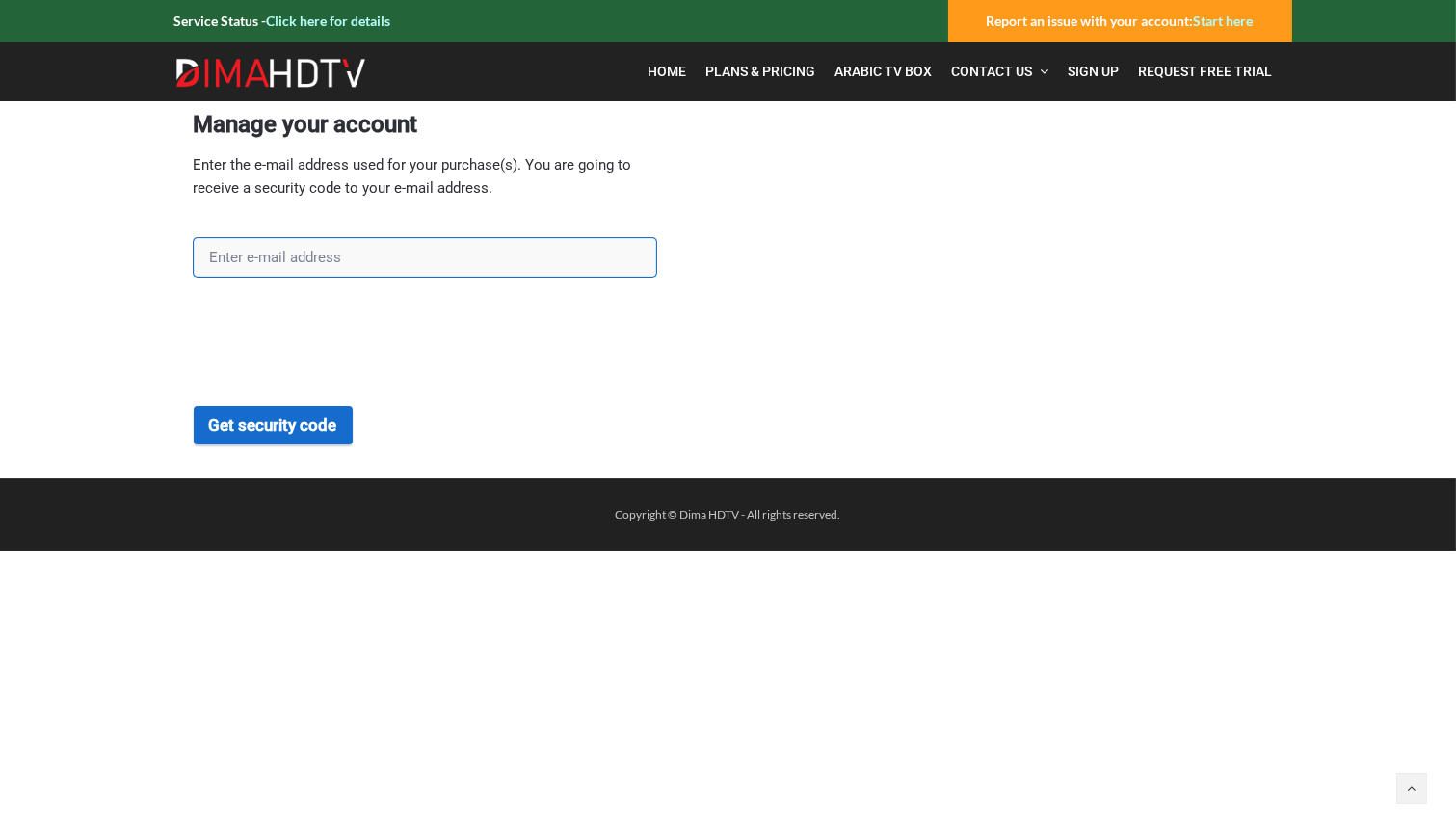
click at [352, 265] on input "text" at bounding box center [425, 258] width 463 height 39
type input "eyad_khadra@yahoo.com"
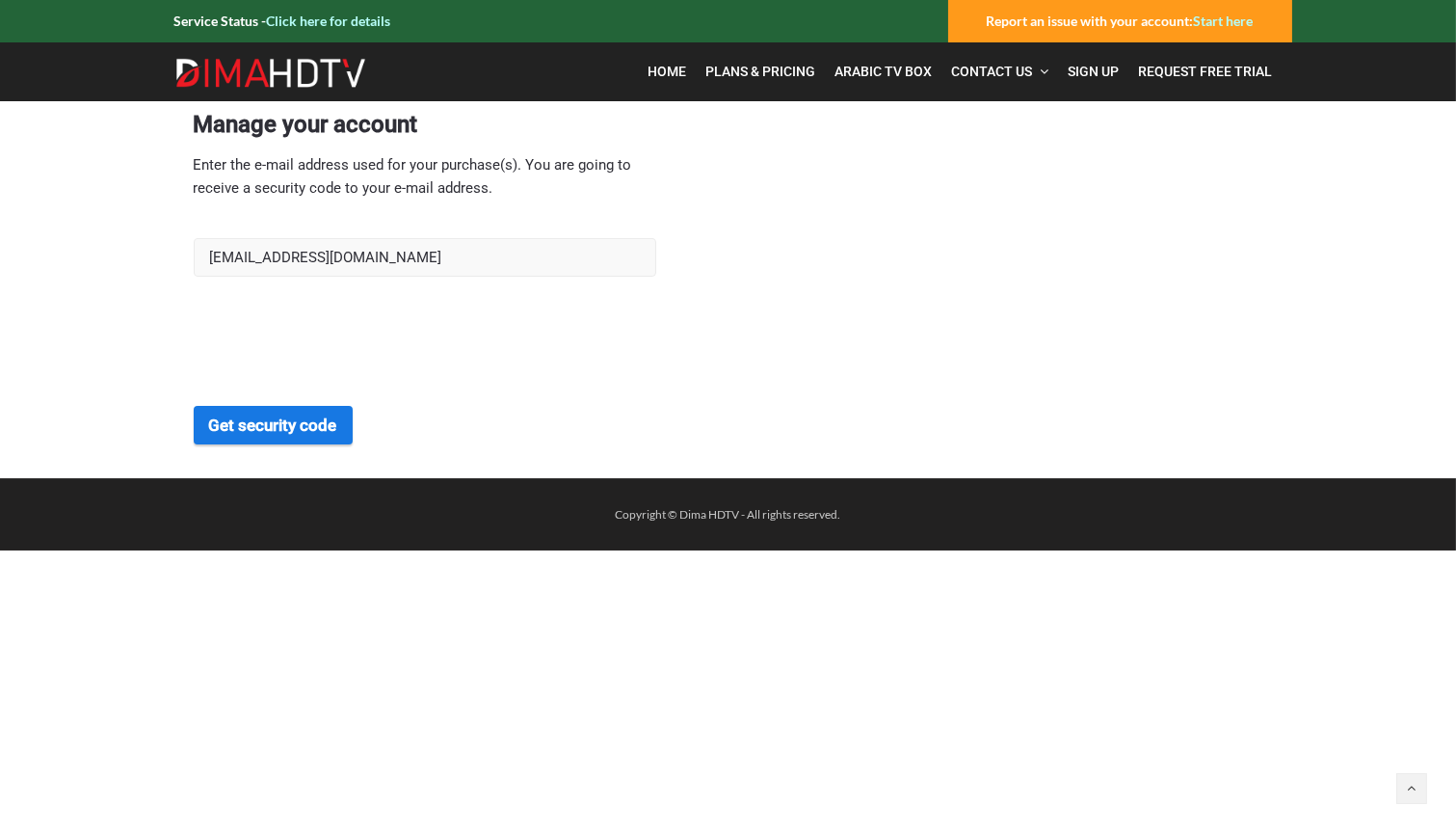
click at [289, 426] on button "Get security code" at bounding box center [273, 425] width 159 height 39
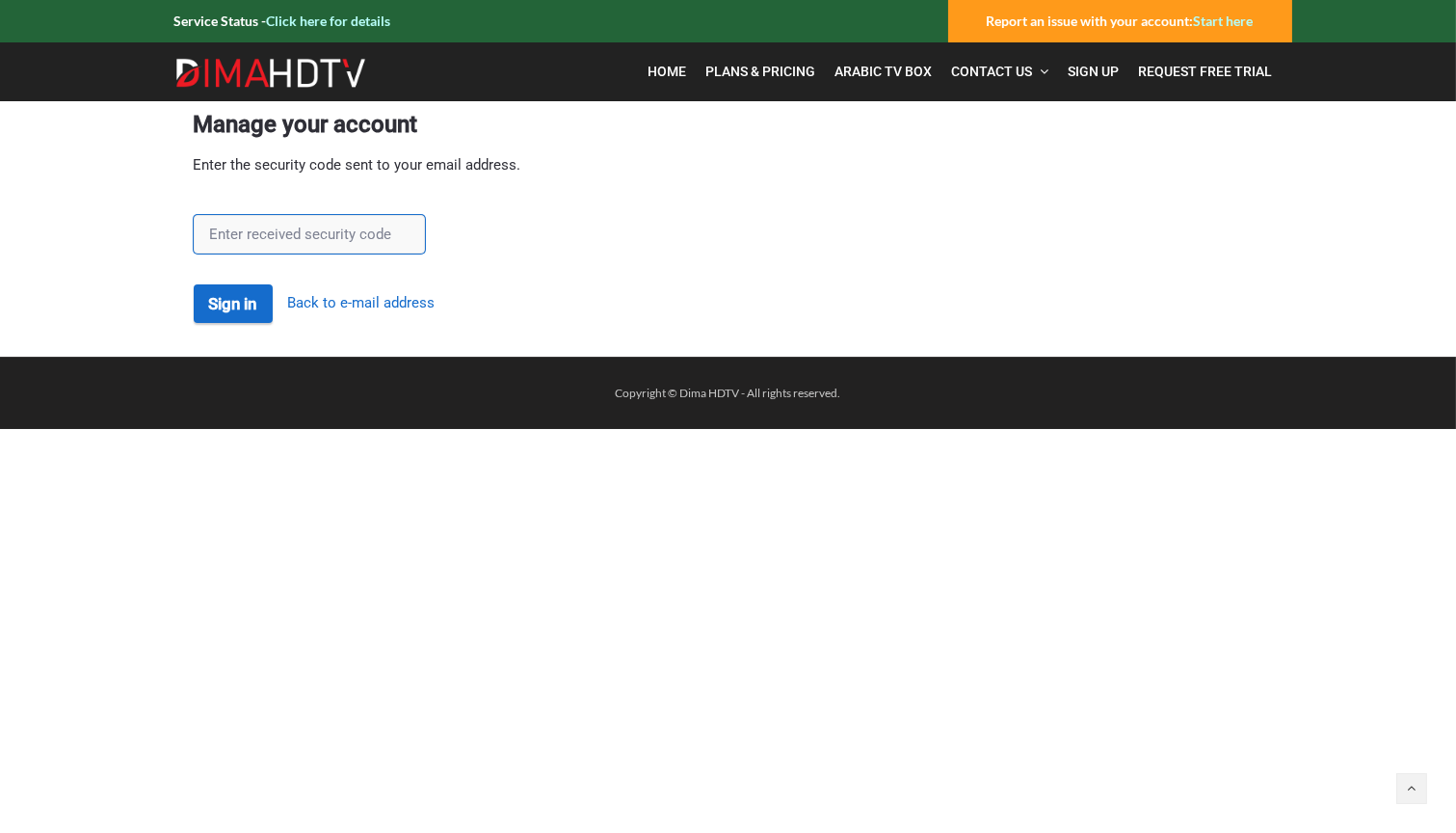
click at [296, 240] on input "text" at bounding box center [309, 234] width 231 height 39
click at [414, 312] on link "Back to e-mail address" at bounding box center [362, 303] width 147 height 18
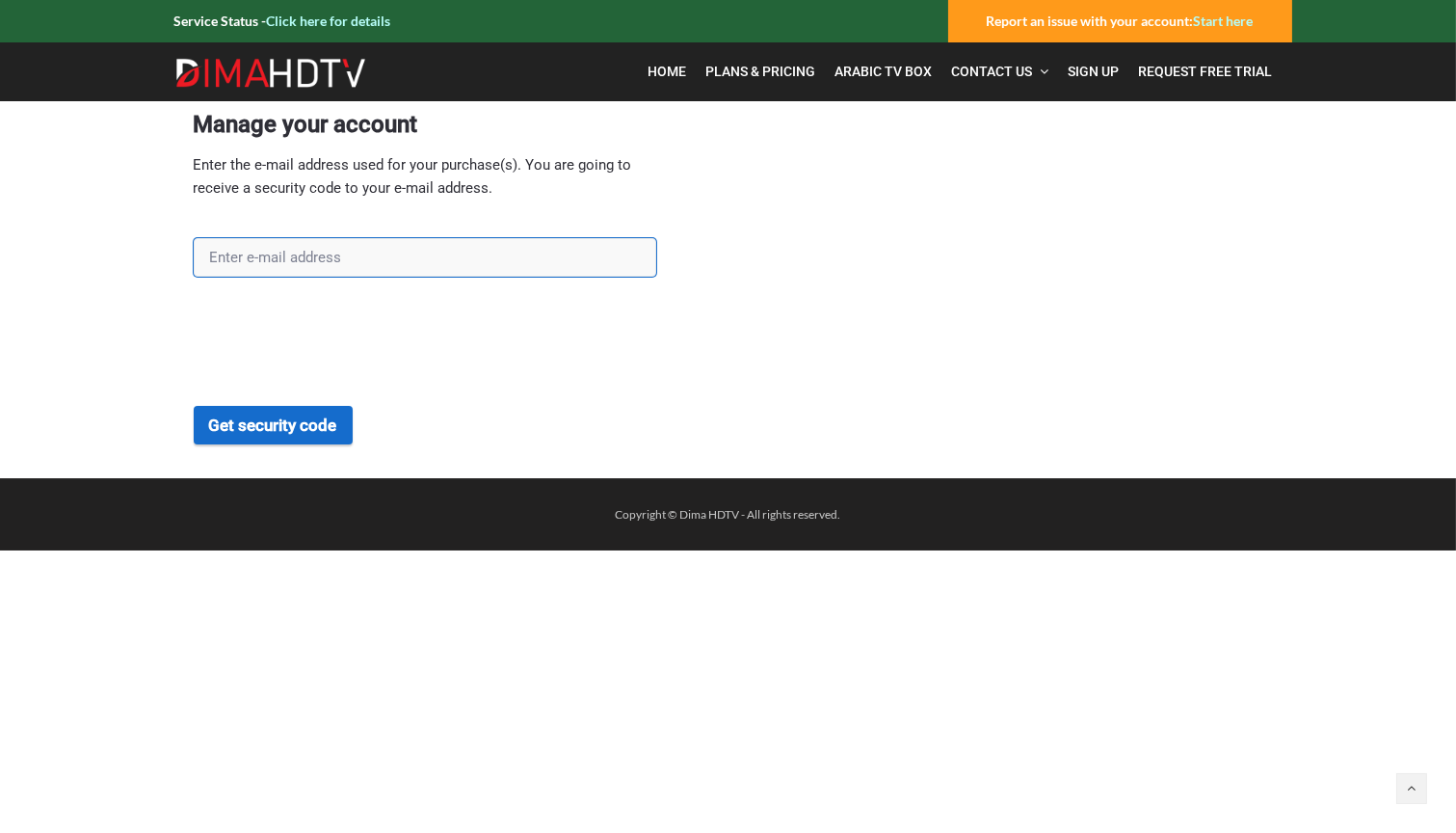
click at [318, 256] on input "text" at bounding box center [425, 258] width 463 height 39
type input "[EMAIL_ADDRESS][DOMAIN_NAME]"
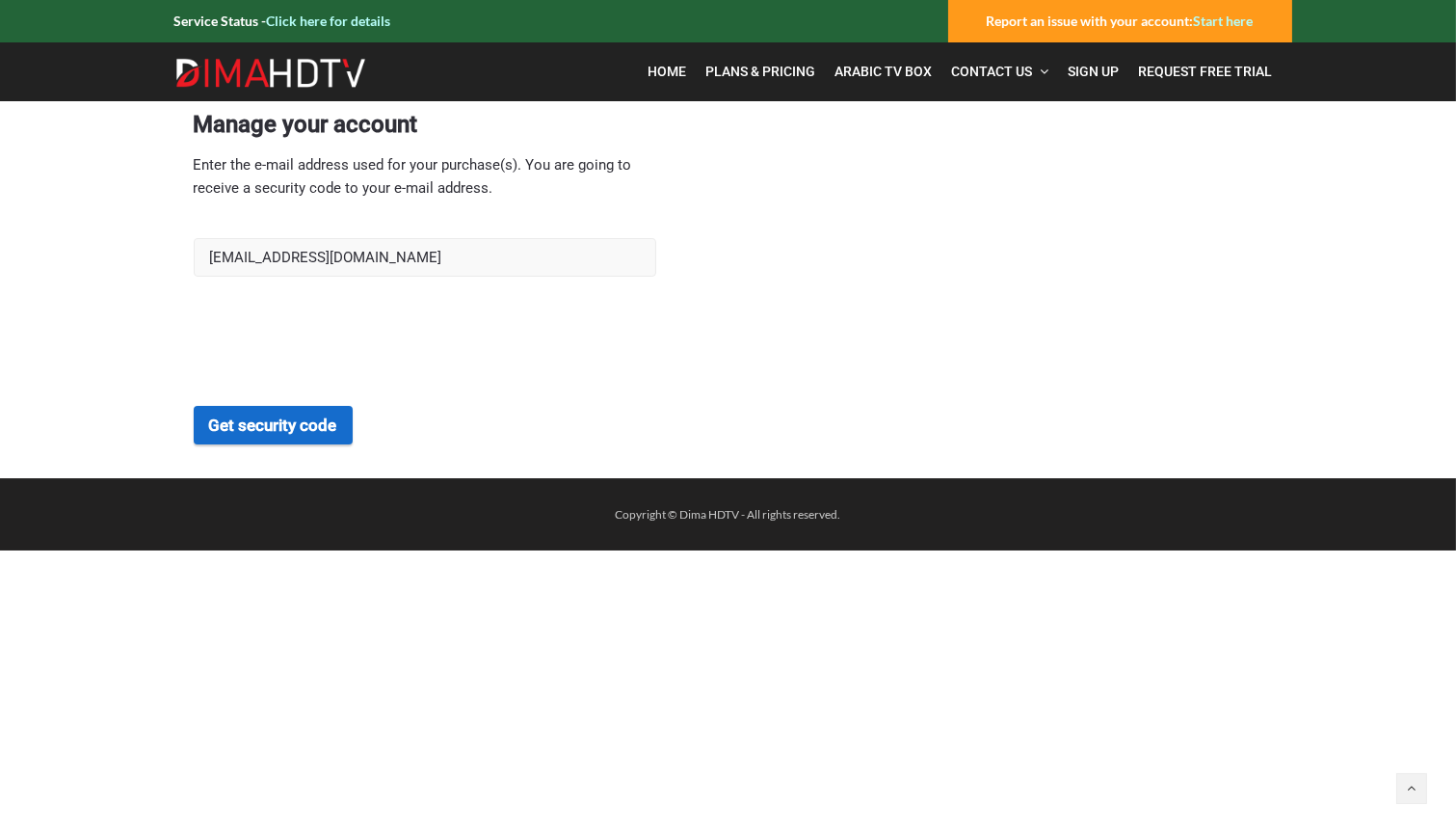
click at [1232, 21] on link "Start here" at bounding box center [1224, 20] width 60 height 16
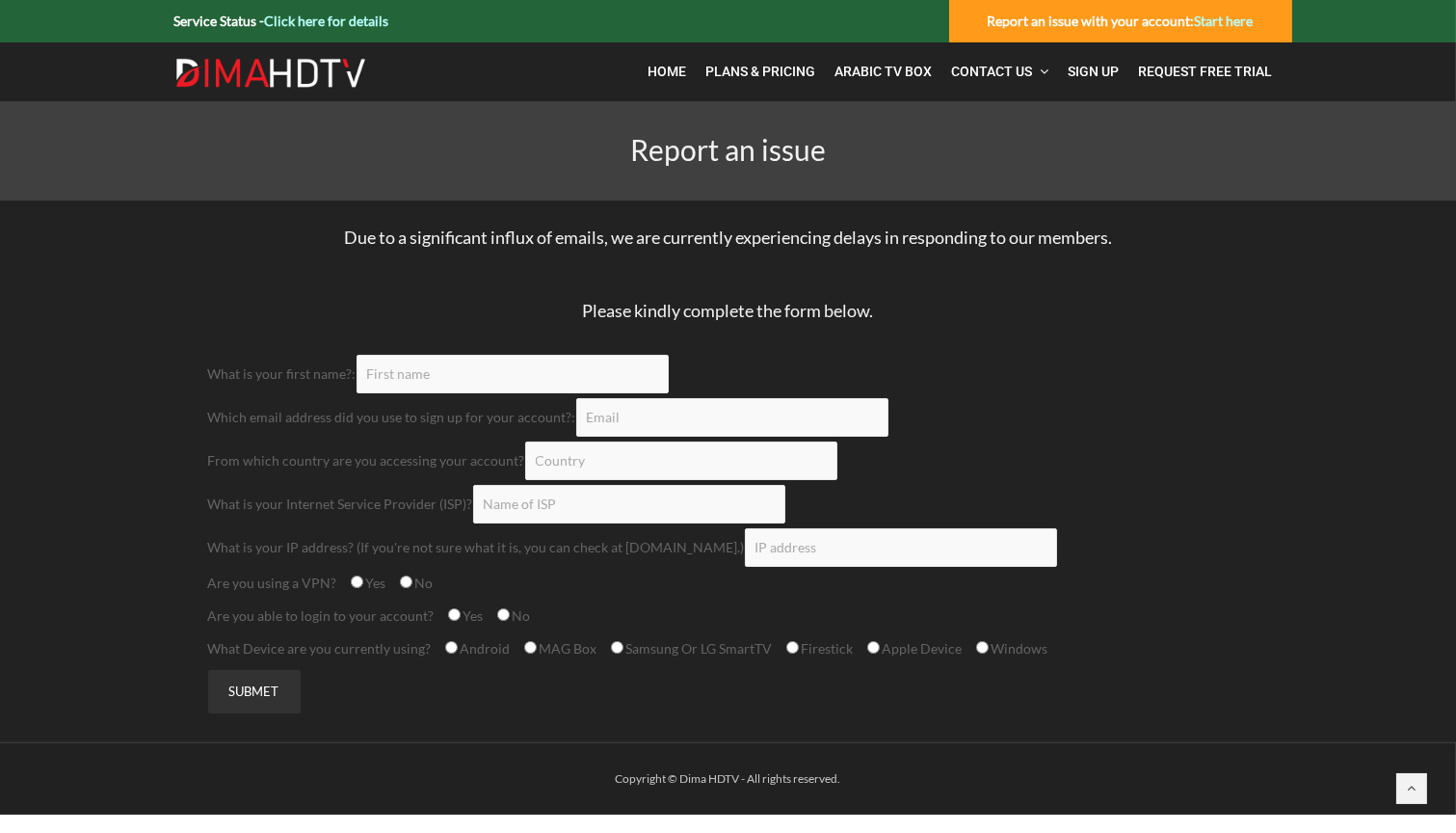
click at [473, 379] on input "Contact form" at bounding box center [512, 374] width 312 height 39
click at [665, 69] on span "Home" at bounding box center [668, 72] width 39 height 15
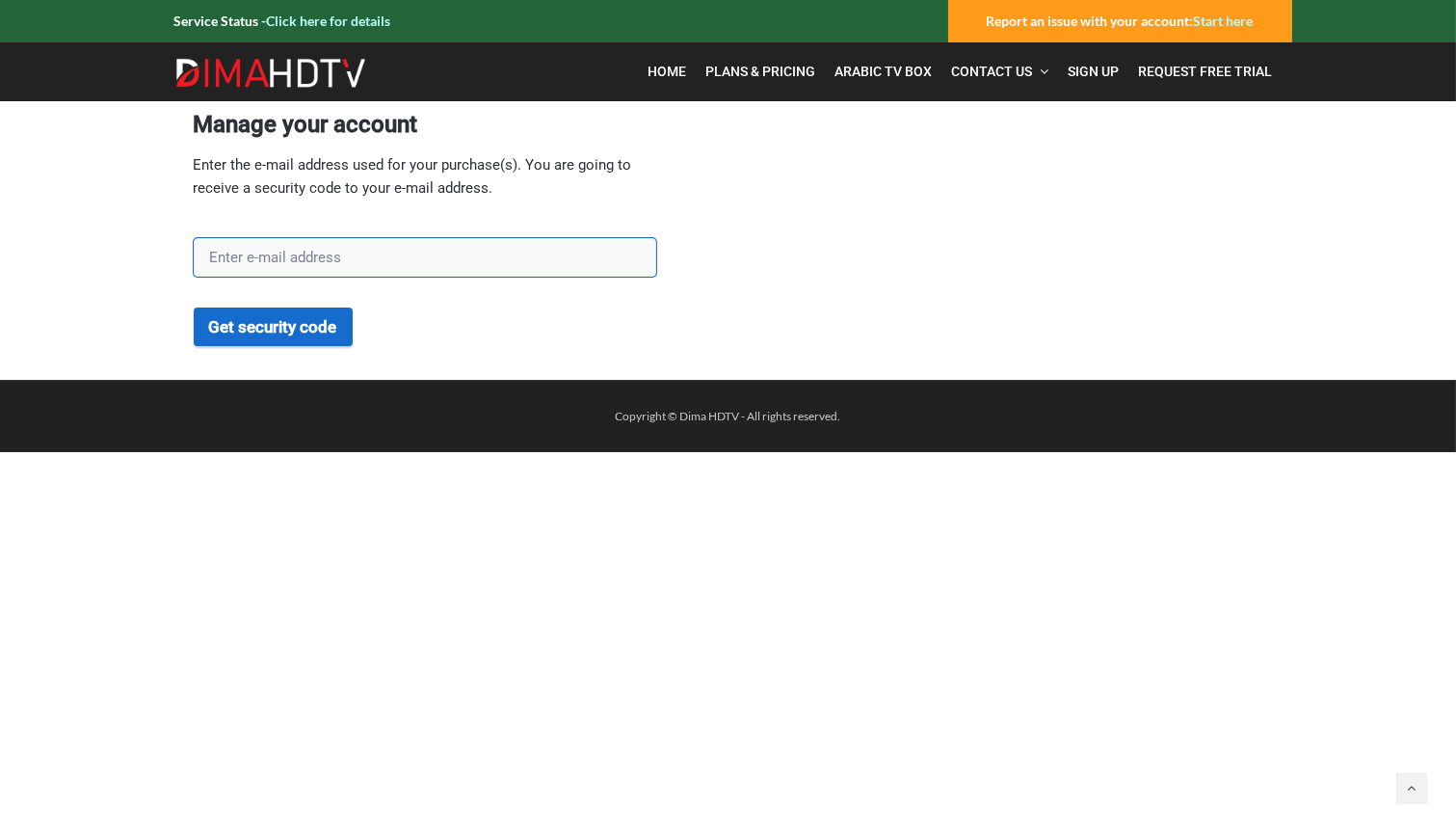
click at [317, 263] on input "text" at bounding box center [425, 258] width 463 height 39
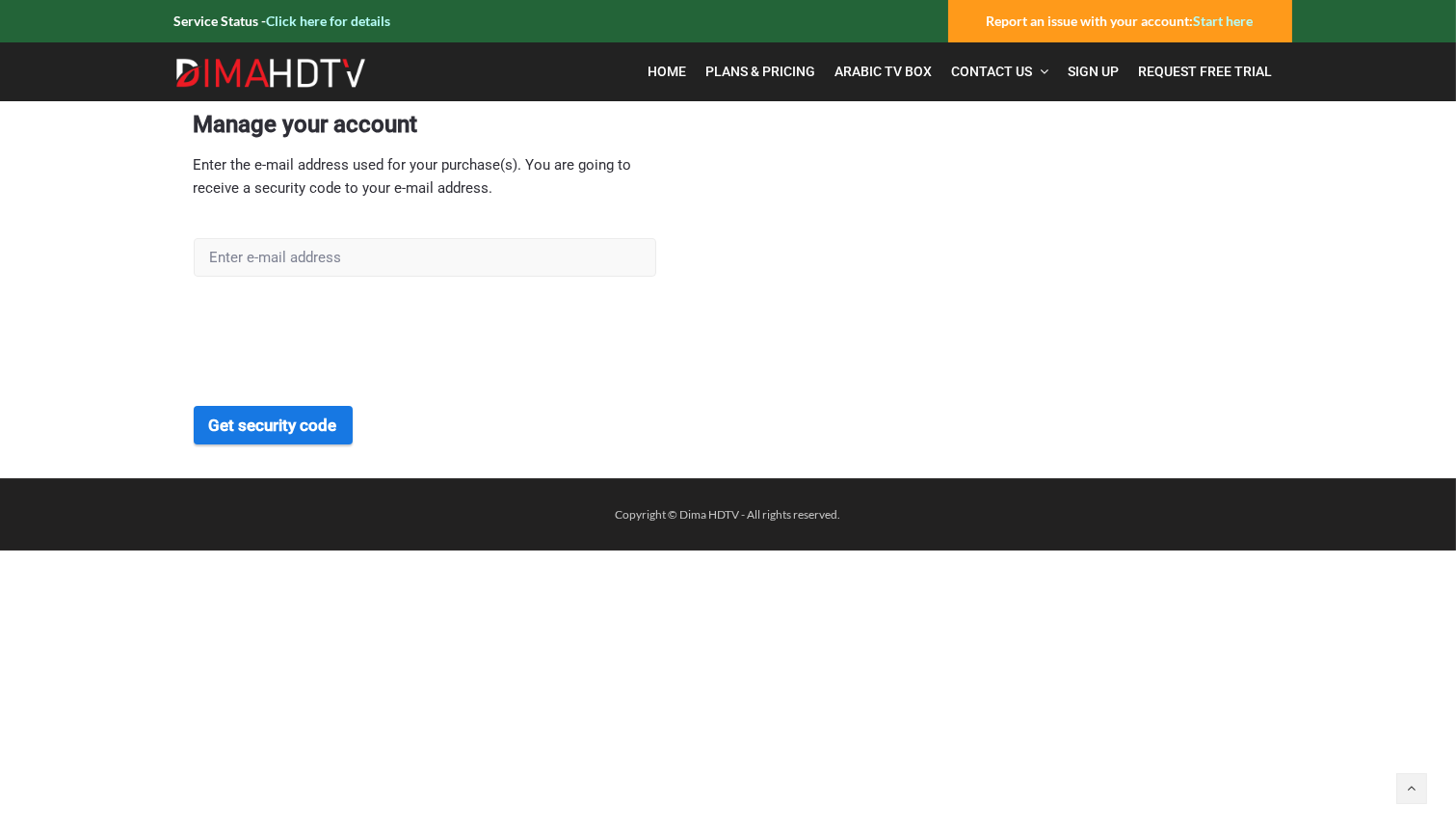
click at [280, 433] on button "Get security code" at bounding box center [273, 425] width 159 height 39
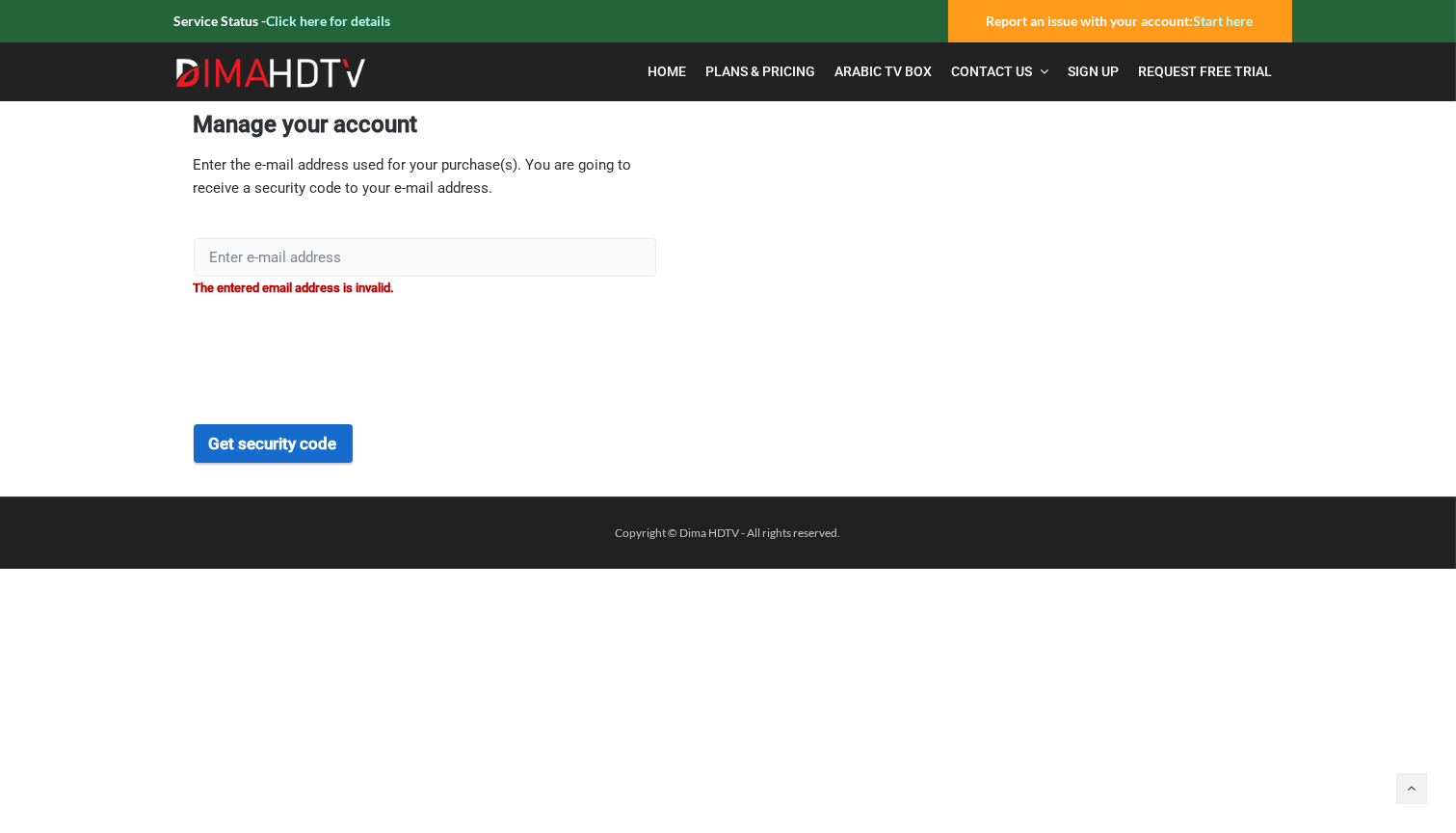
click at [286, 271] on input "text" at bounding box center [425, 258] width 463 height 39
type input "eyad_khadra@yahoo.com"
click at [290, 457] on button "Get security code" at bounding box center [273, 444] width 159 height 39
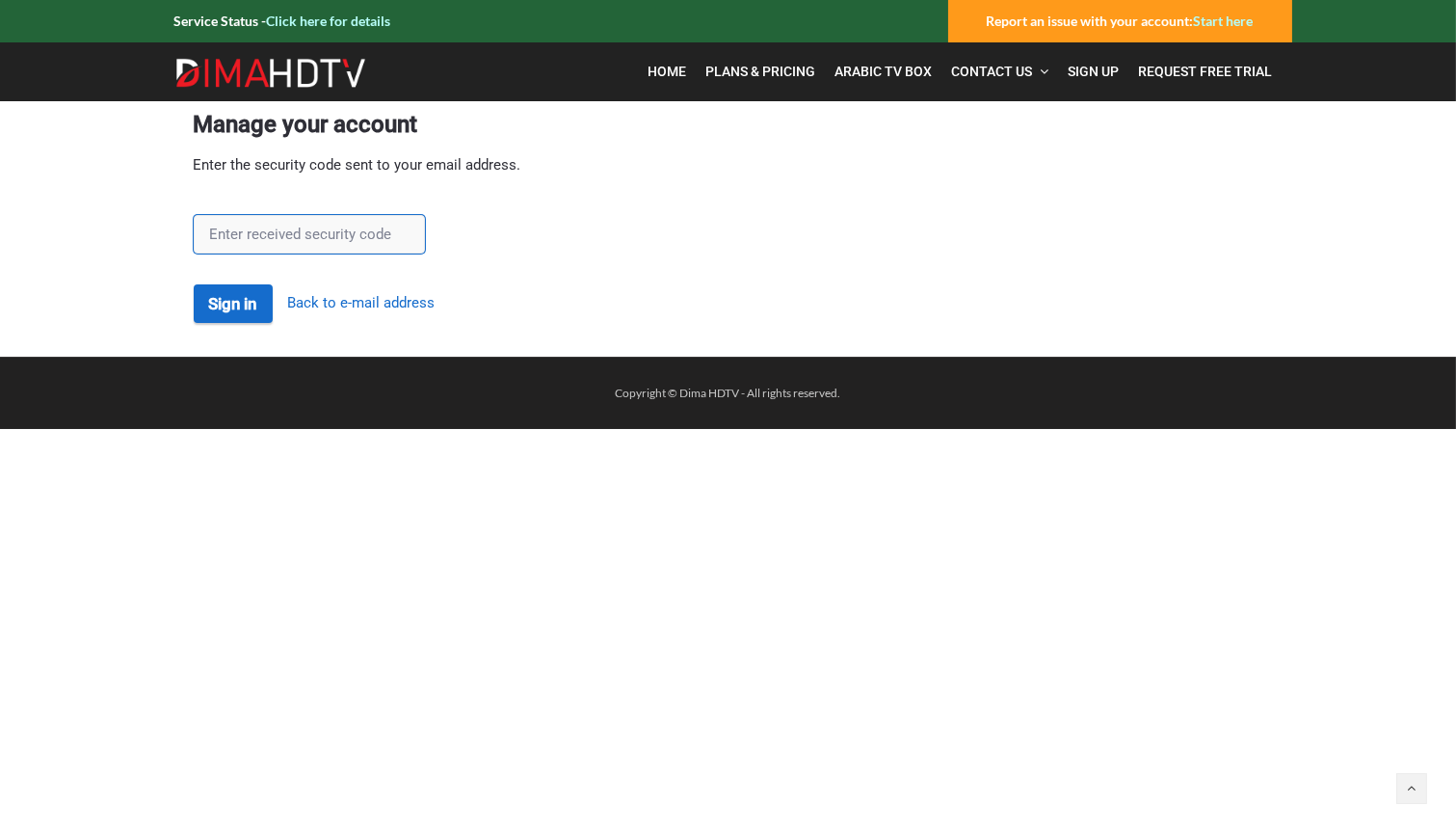
click at [265, 233] on input "text" at bounding box center [309, 234] width 231 height 39
paste input "rEY5khee"
click at [239, 311] on button "Sign in" at bounding box center [233, 304] width 79 height 39
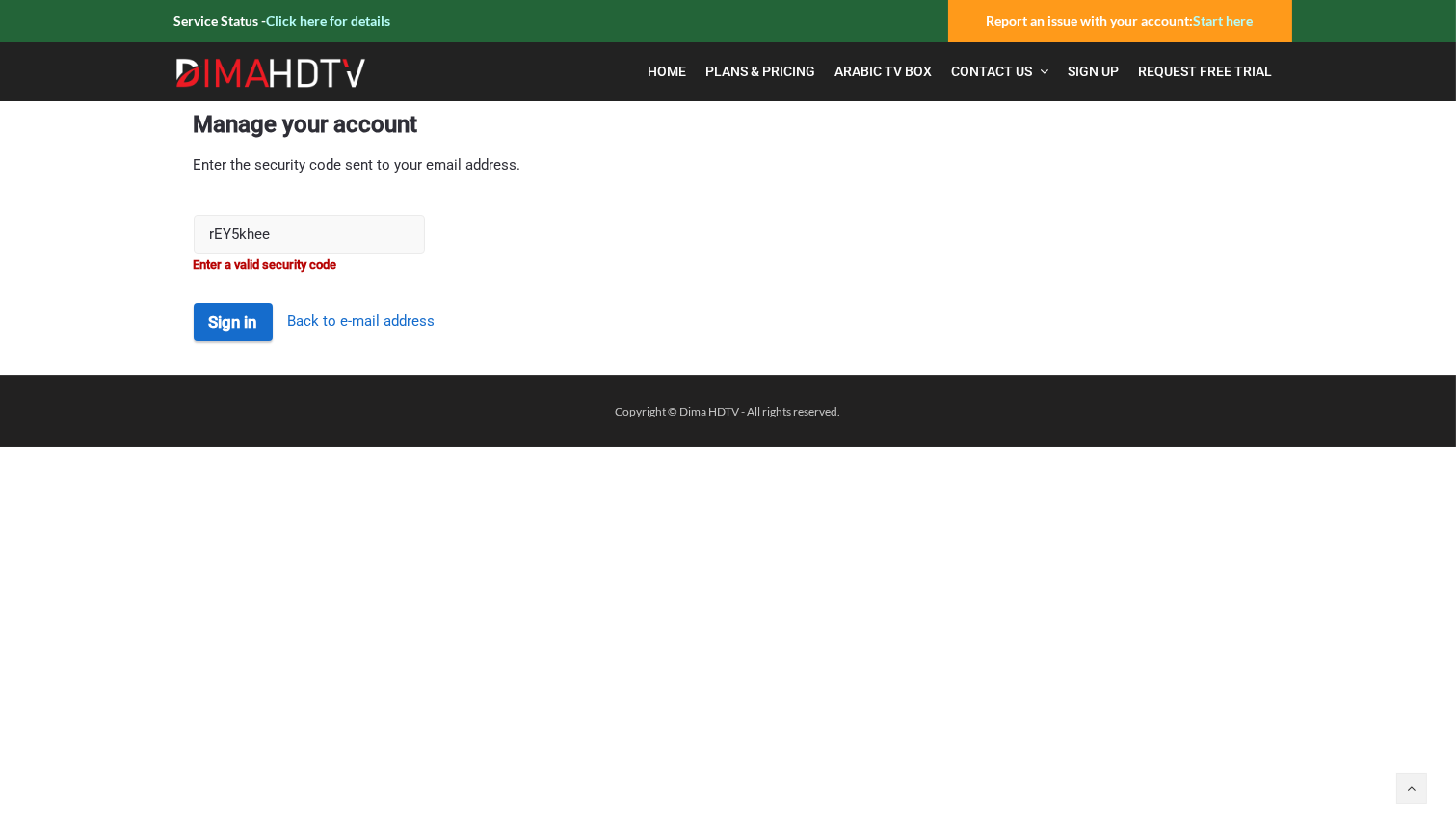
click at [274, 242] on input "rEY5khee" at bounding box center [309, 234] width 231 height 39
drag, startPoint x: 163, startPoint y: 239, endPoint x: 124, endPoint y: 239, distance: 39.0
click at [124, 239] on div "Manage your account Enter the security code sent to your email address. rEY5khe…" at bounding box center [728, 237] width 1485 height 274
click at [323, 240] on input "rEY5khee" at bounding box center [309, 234] width 231 height 39
drag, startPoint x: 237, startPoint y: 237, endPoint x: 179, endPoint y: 238, distance: 58.0
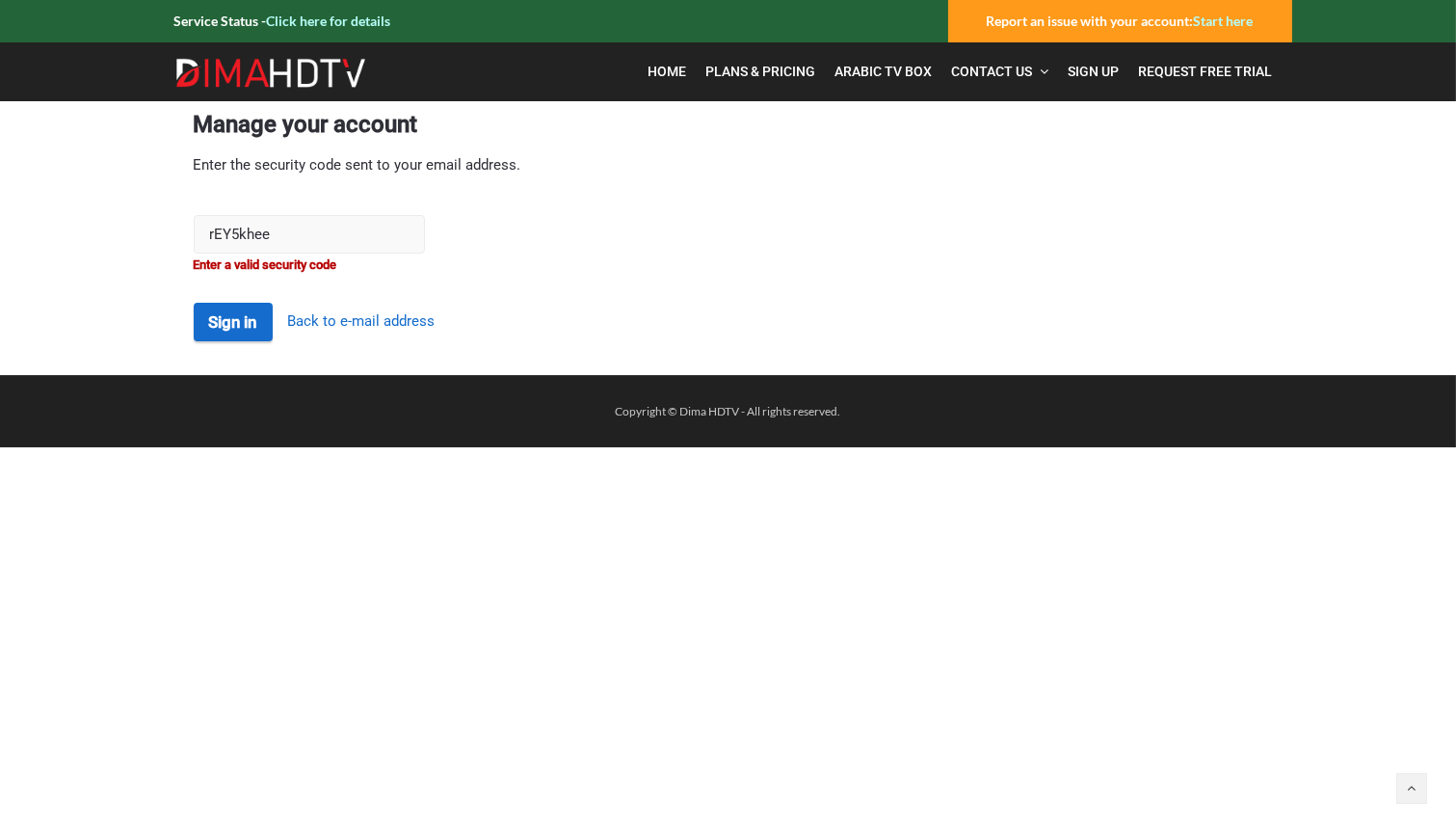
click at [179, 238] on div "Manage your account Enter the security code sent to your email address. rEY5khe…" at bounding box center [728, 237] width 1099 height 274
paste input "9nddyilX"
type input "9nddyilX"
click at [253, 333] on button "Sign in" at bounding box center [233, 322] width 79 height 39
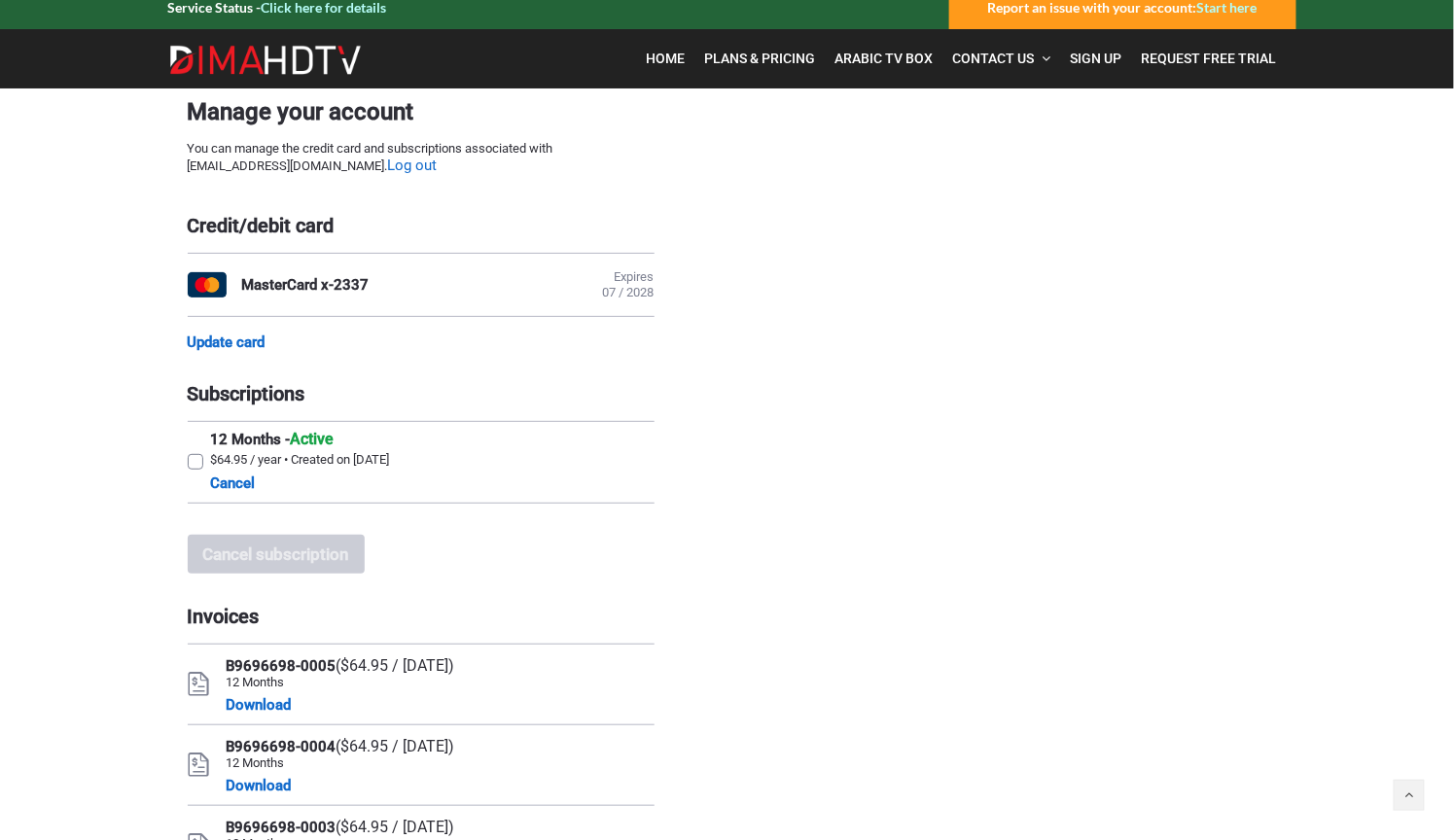
scroll to position [14, 0]
click at [198, 477] on label "12 Months - Active $64.95 / year • Created on August 17, 2021 Cancel" at bounding box center [421, 462] width 467 height 81
click at [198, 435] on input "12 Months - Active $64.95 / year • Created on August 17, 2021 Cancel" at bounding box center [193, 428] width 13 height 13
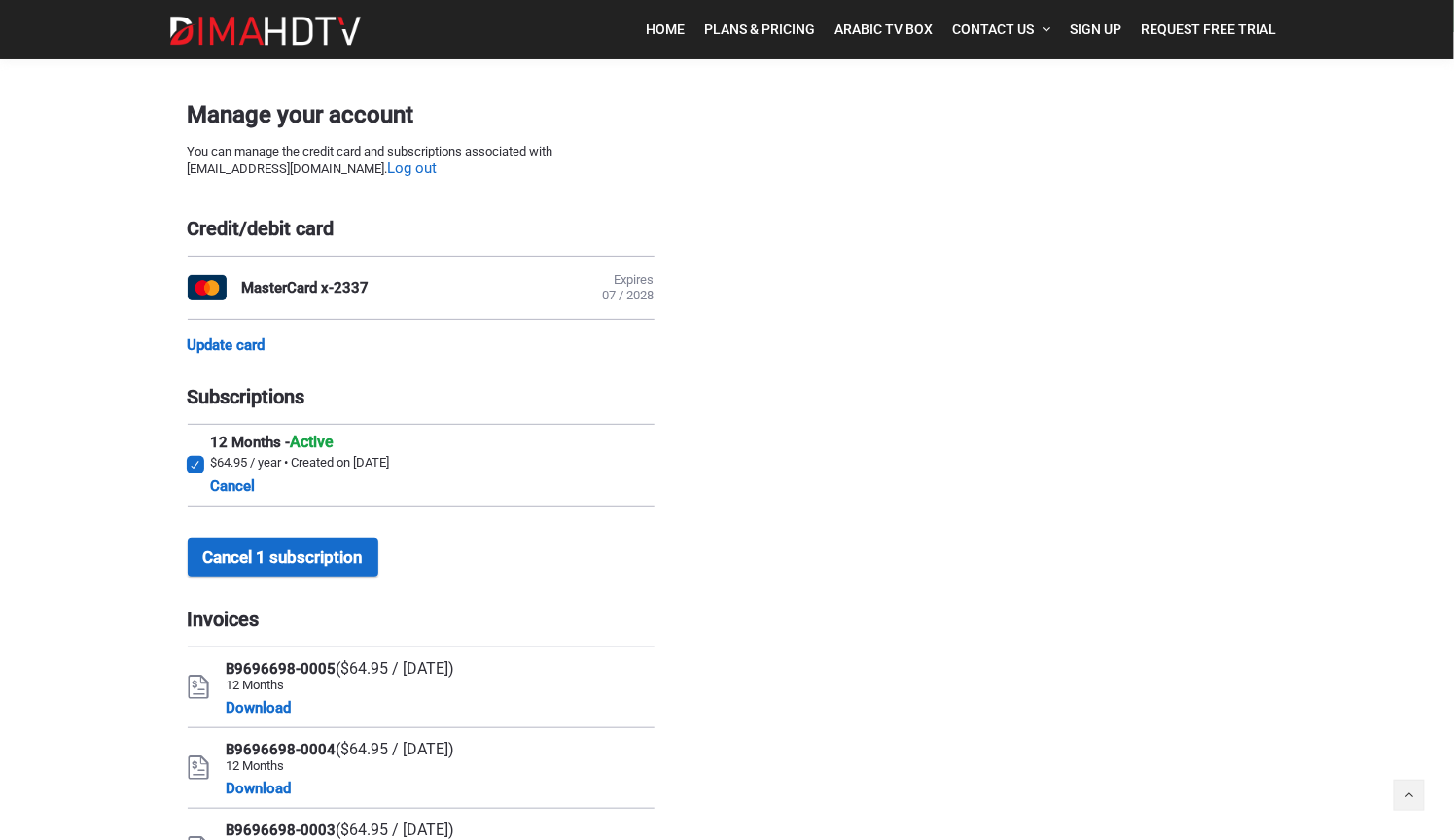
scroll to position [0, 0]
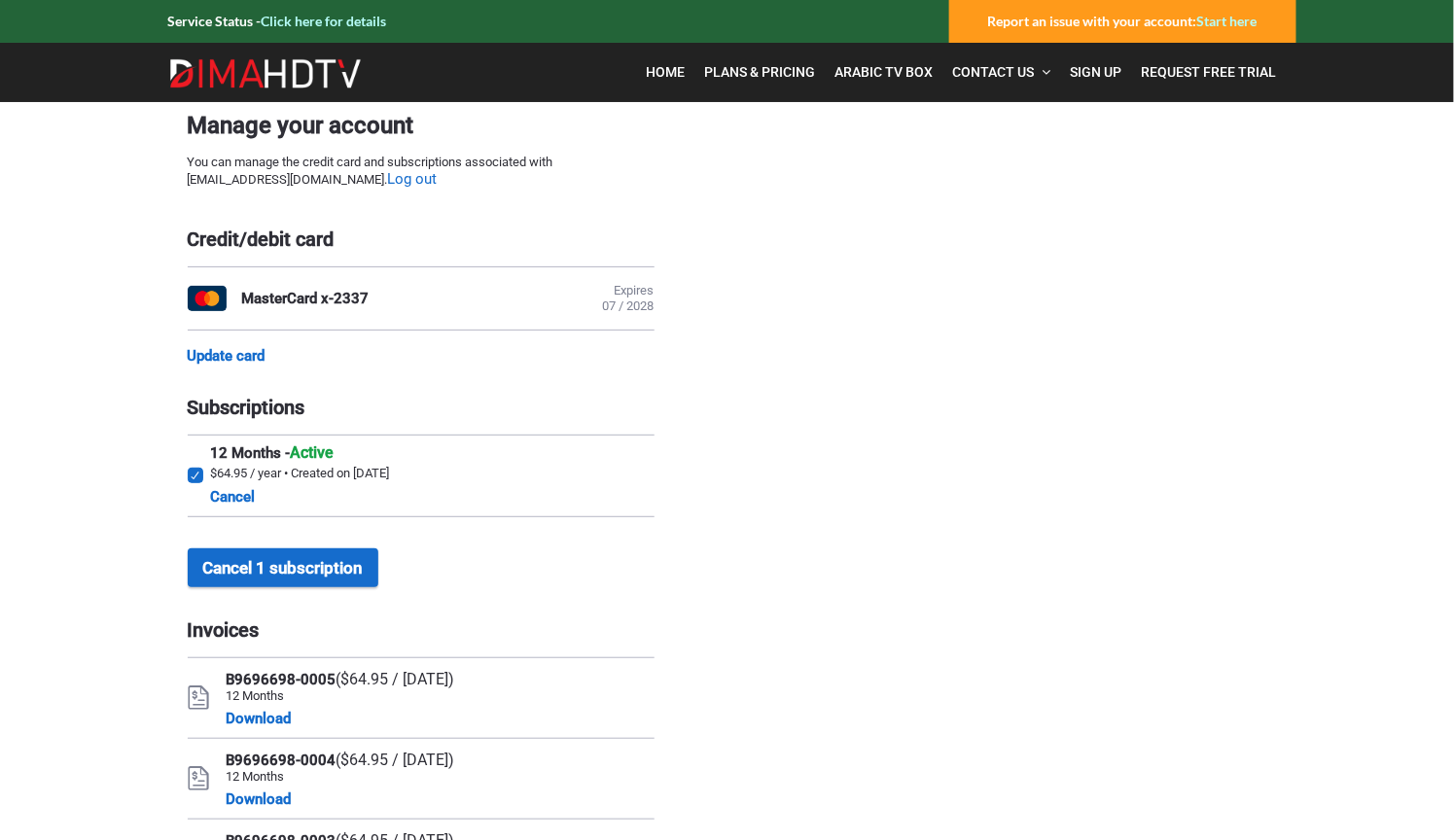
click at [198, 487] on label "12 Months - Active $64.95 / year • Created on August 17, 2021 Cancel" at bounding box center [421, 476] width 467 height 81
click at [198, 448] on input "12 Months - Active $64.95 / year • Created on August 17, 2021 Cancel" at bounding box center [193, 441] width 13 height 13
checkbox input "false"
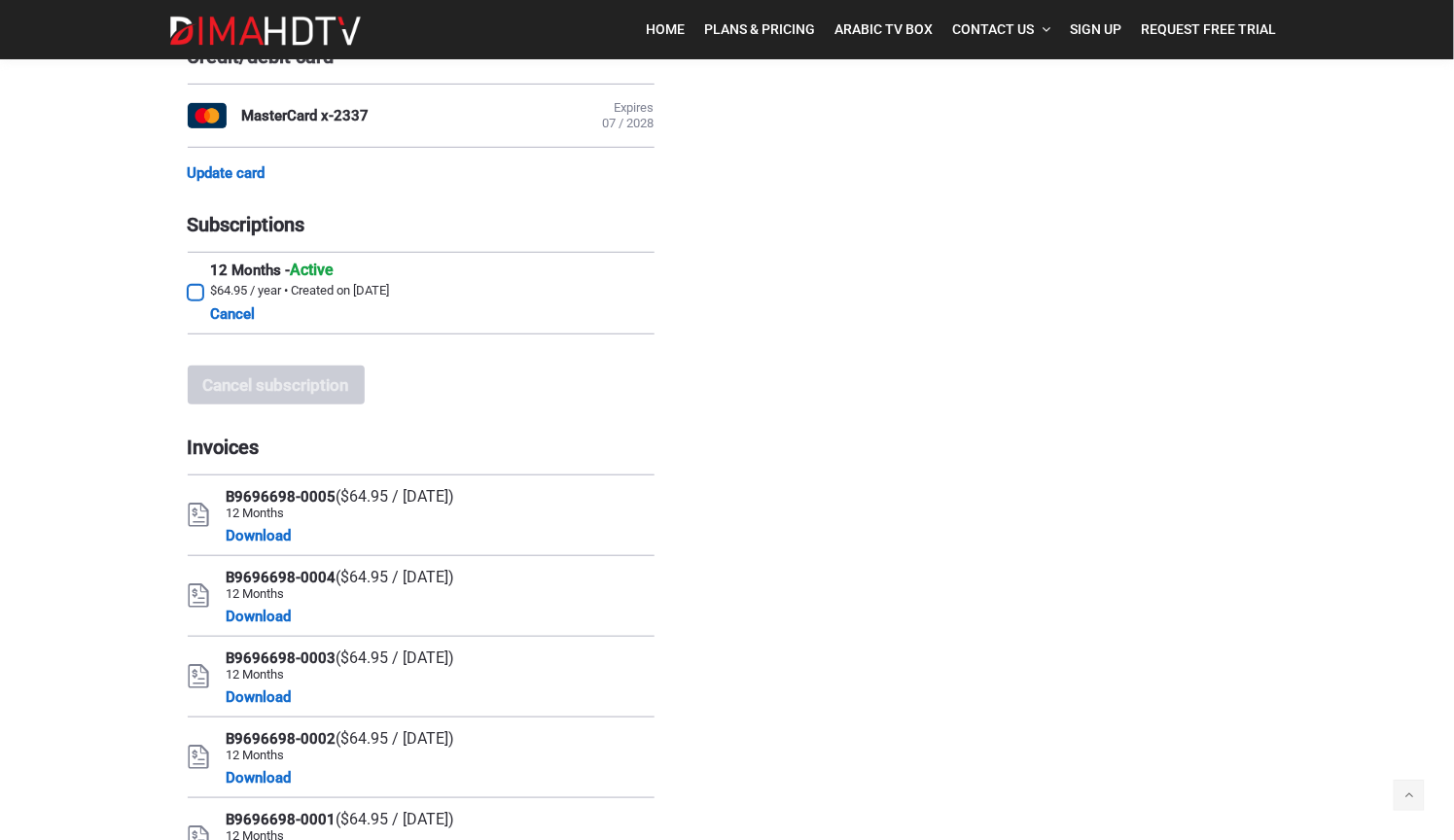
scroll to position [366, 0]
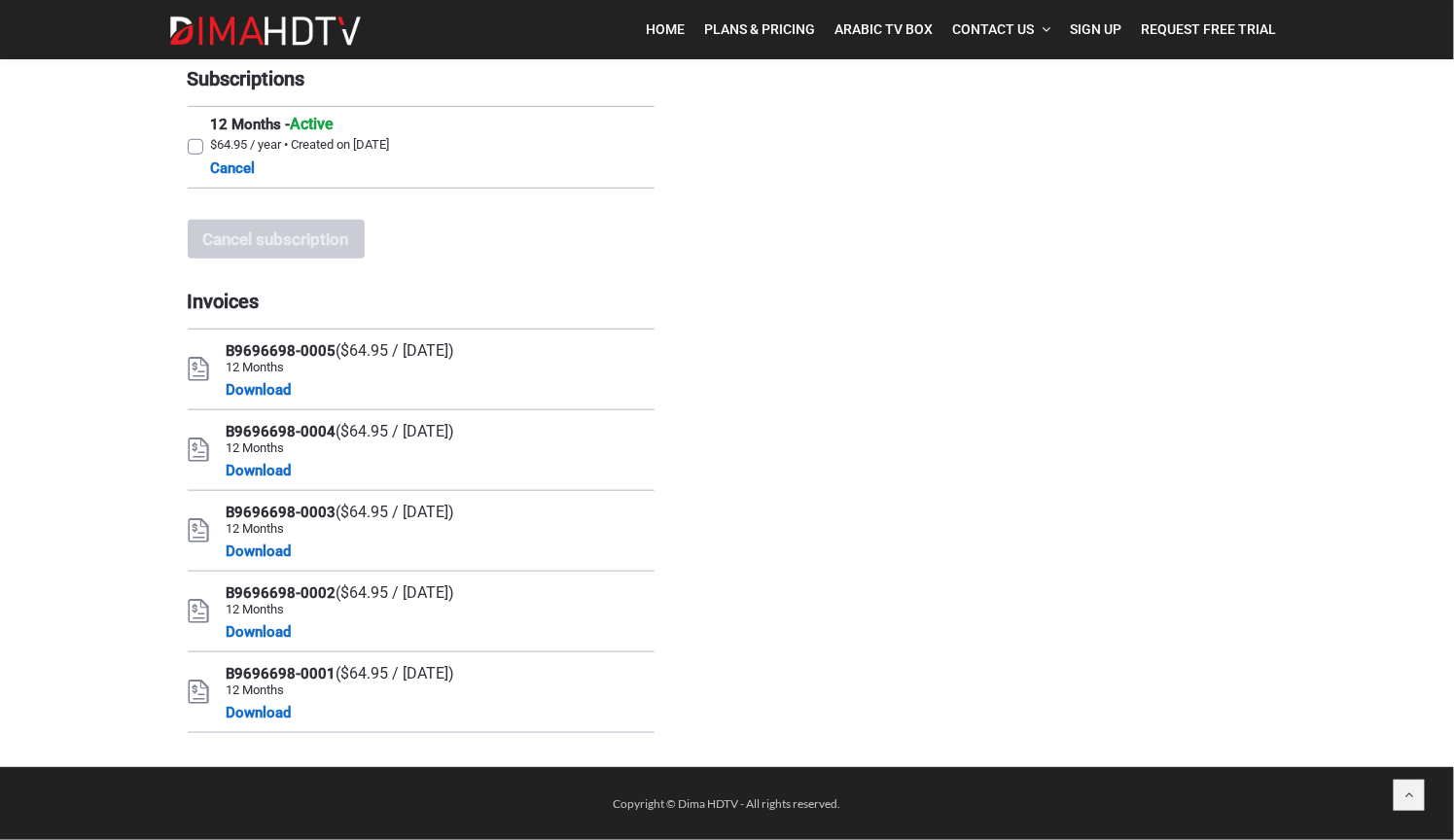
click at [455, 341] on span "($64.95 / August 17, 2025)" at bounding box center [395, 350] width 118 height 19
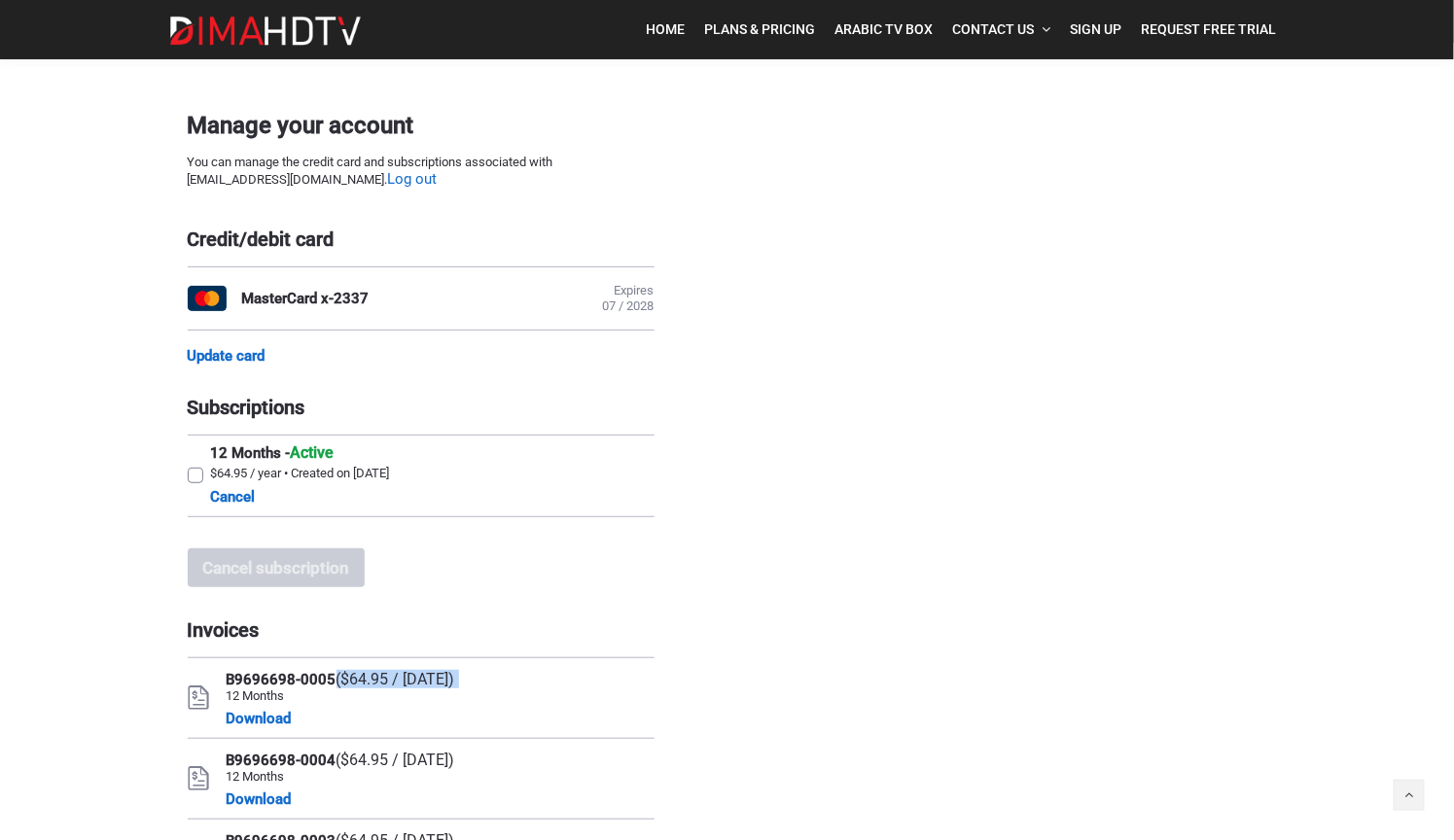
scroll to position [0, 0]
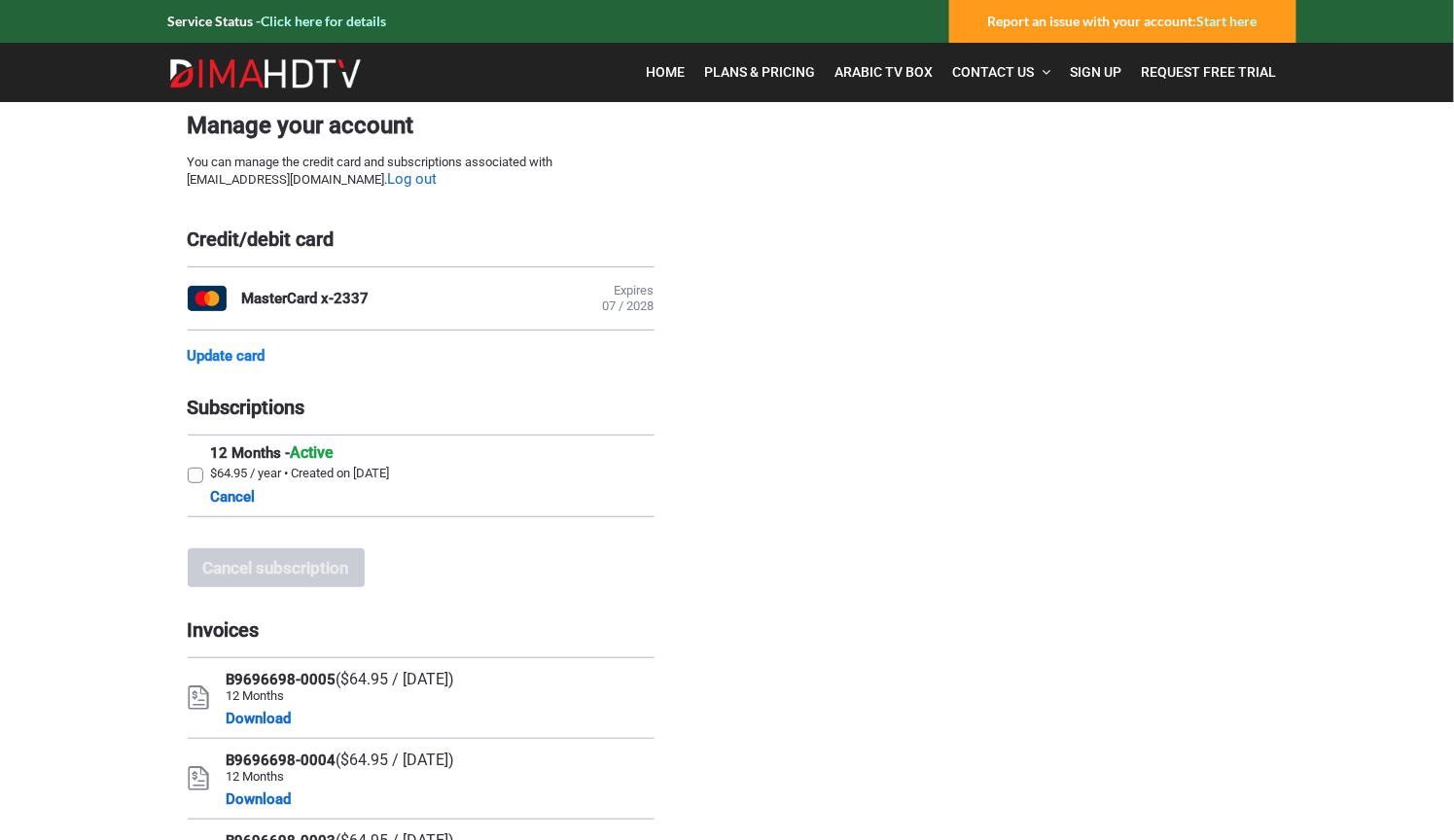
click at [235, 359] on link "Update card" at bounding box center [227, 356] width 78 height 18
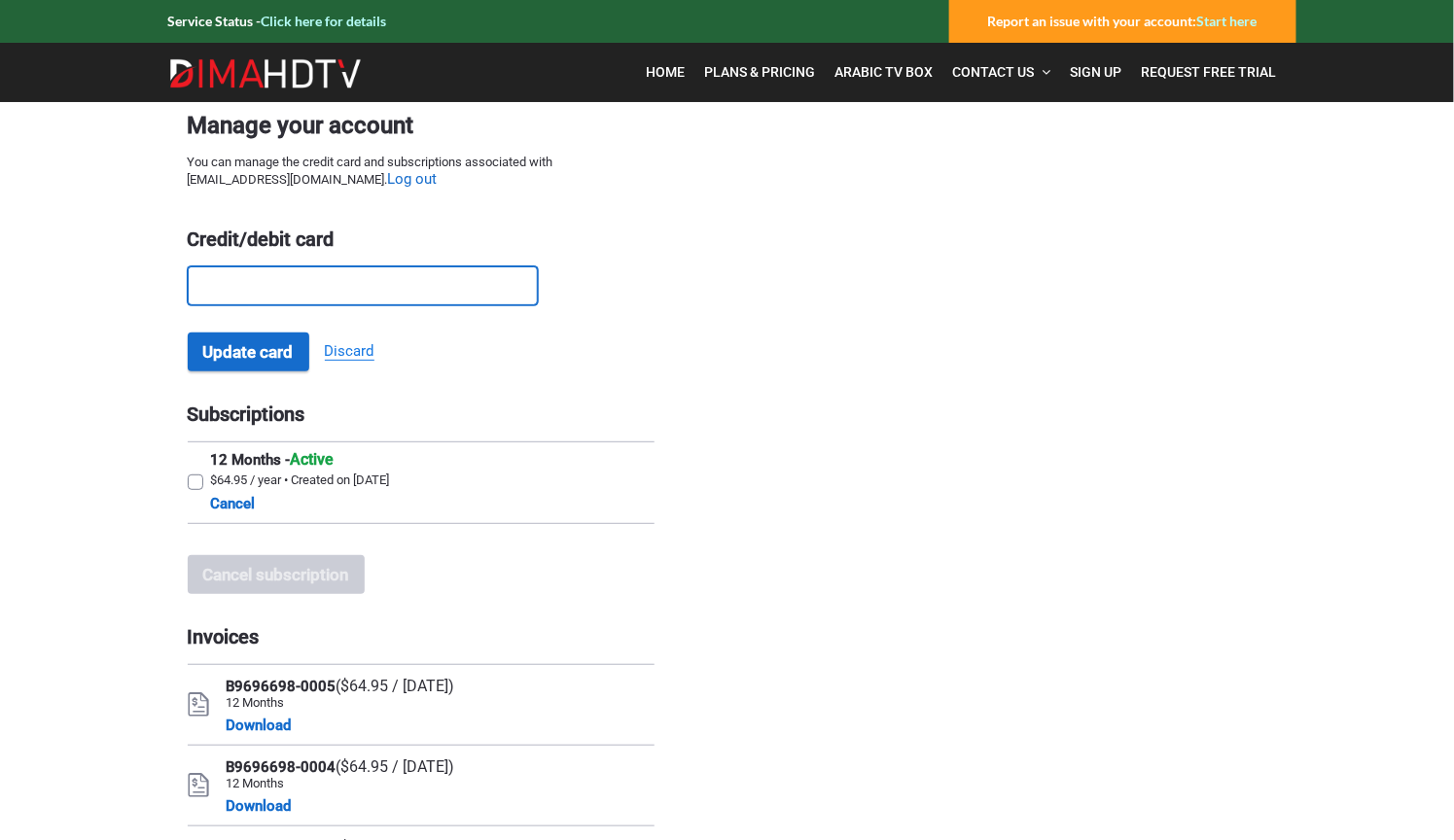
click at [359, 360] on link "Discard" at bounding box center [349, 351] width 50 height 19
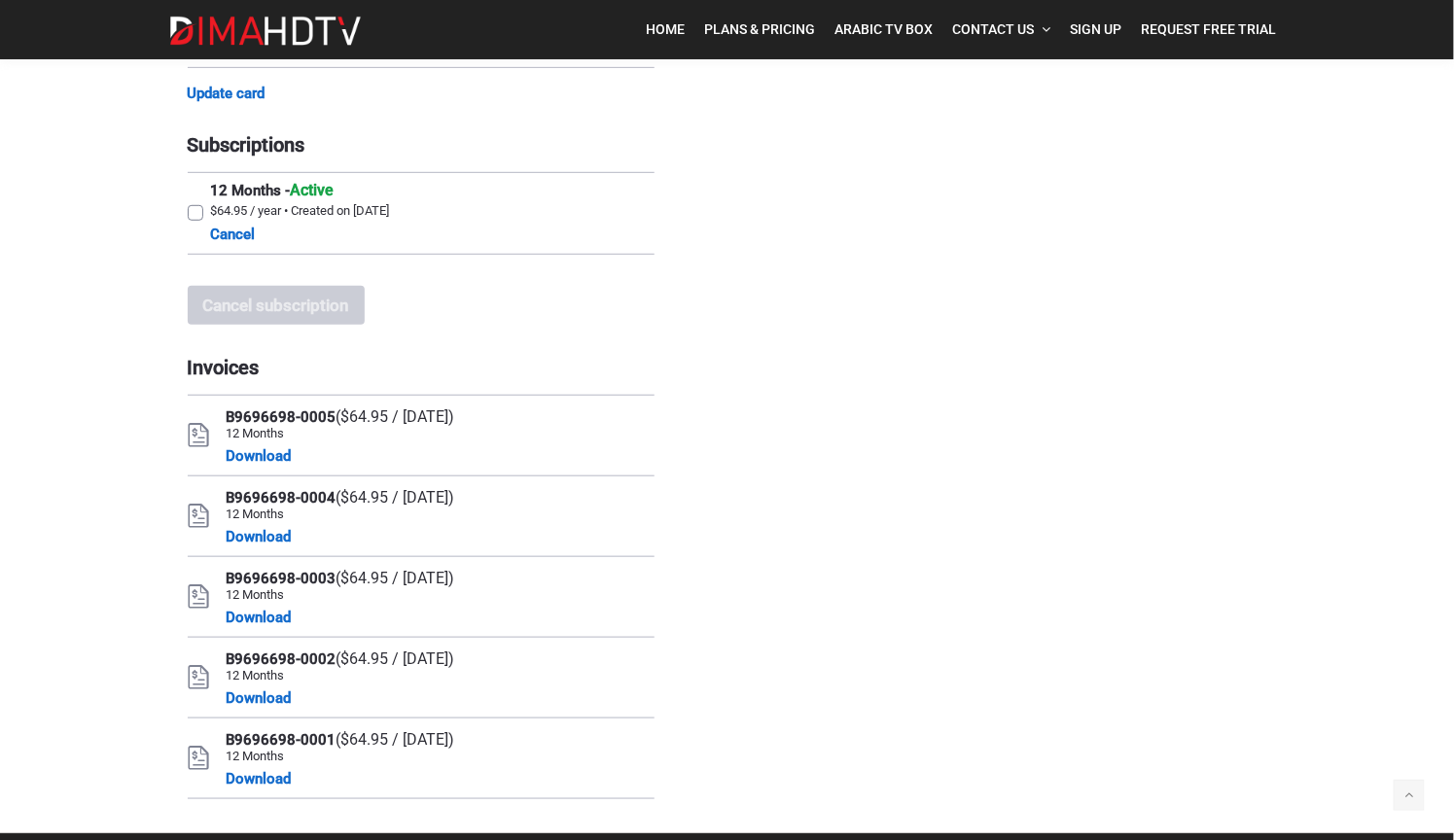
scroll to position [295, 0]
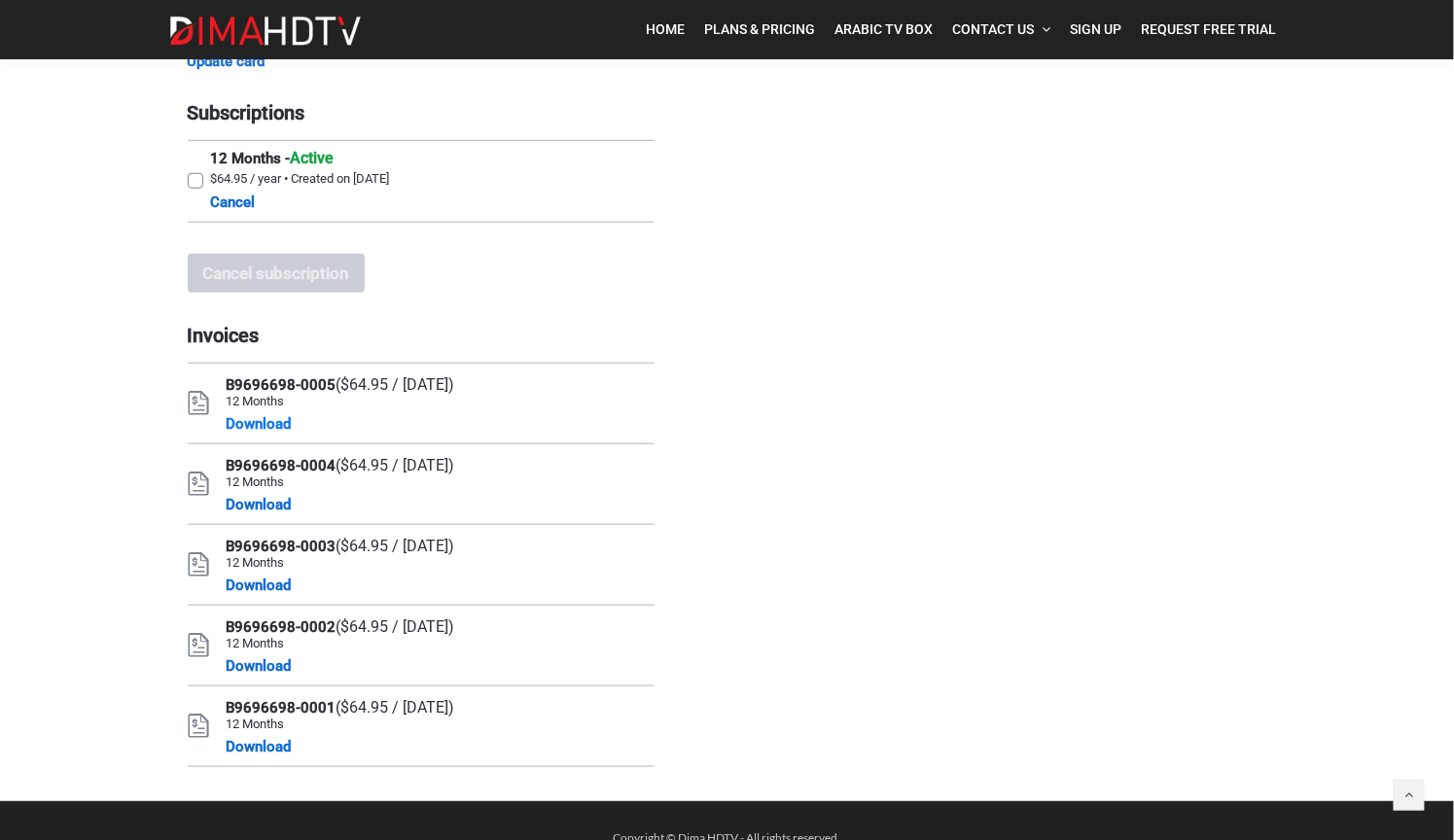
click at [258, 436] on link "Download" at bounding box center [259, 424] width 65 height 23
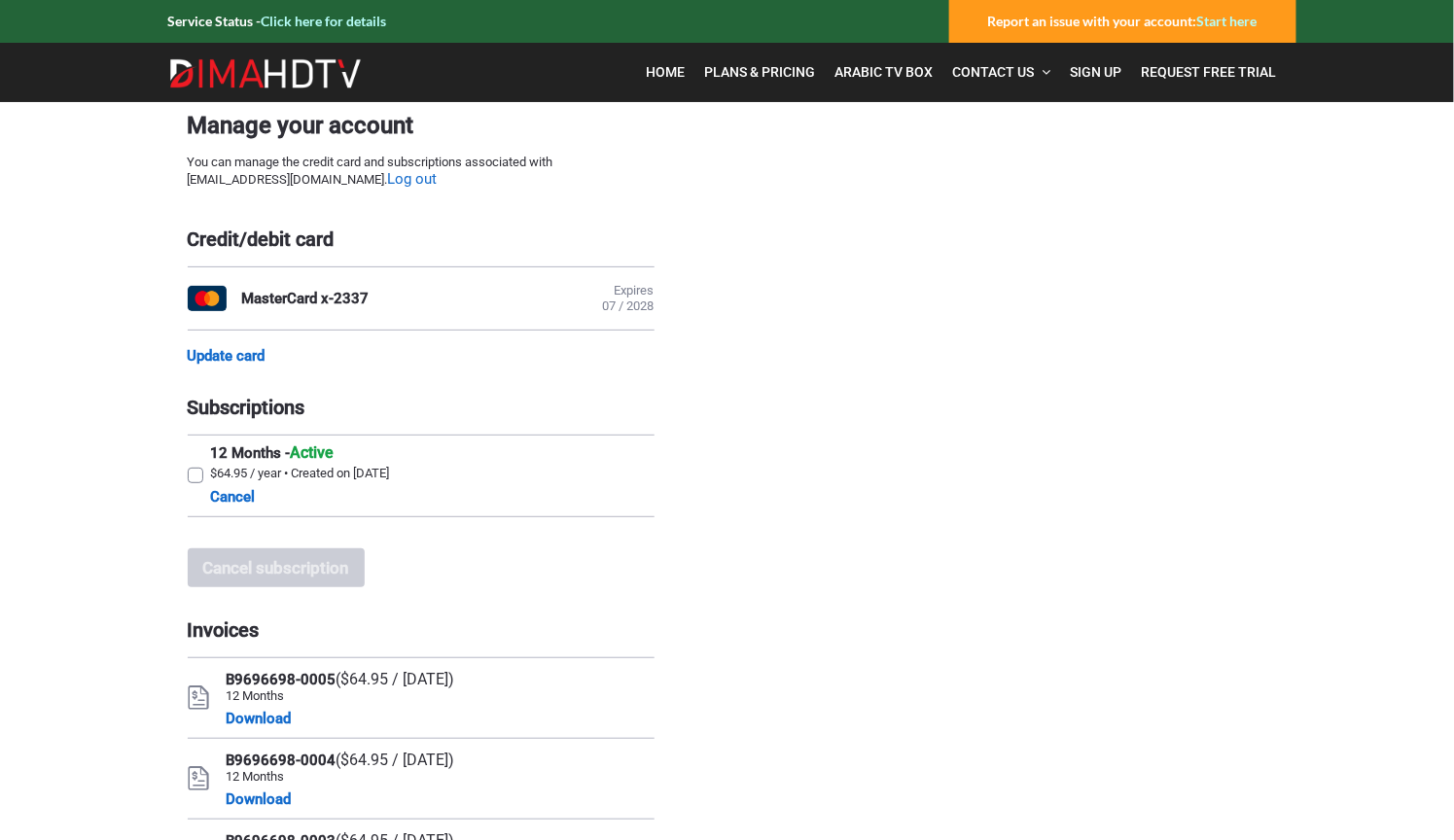
drag, startPoint x: 411, startPoint y: 701, endPoint x: 518, endPoint y: 691, distance: 107.5
click at [455, 689] on span "($64.95 / August 17, 2025)" at bounding box center [395, 679] width 118 height 19
drag, startPoint x: 518, startPoint y: 691, endPoint x: 443, endPoint y: 693, distance: 75.0
click at [455, 689] on span "($64.95 / August 17, 2025)" at bounding box center [395, 679] width 118 height 19
drag, startPoint x: 405, startPoint y: 697, endPoint x: 483, endPoint y: 693, distance: 78.1
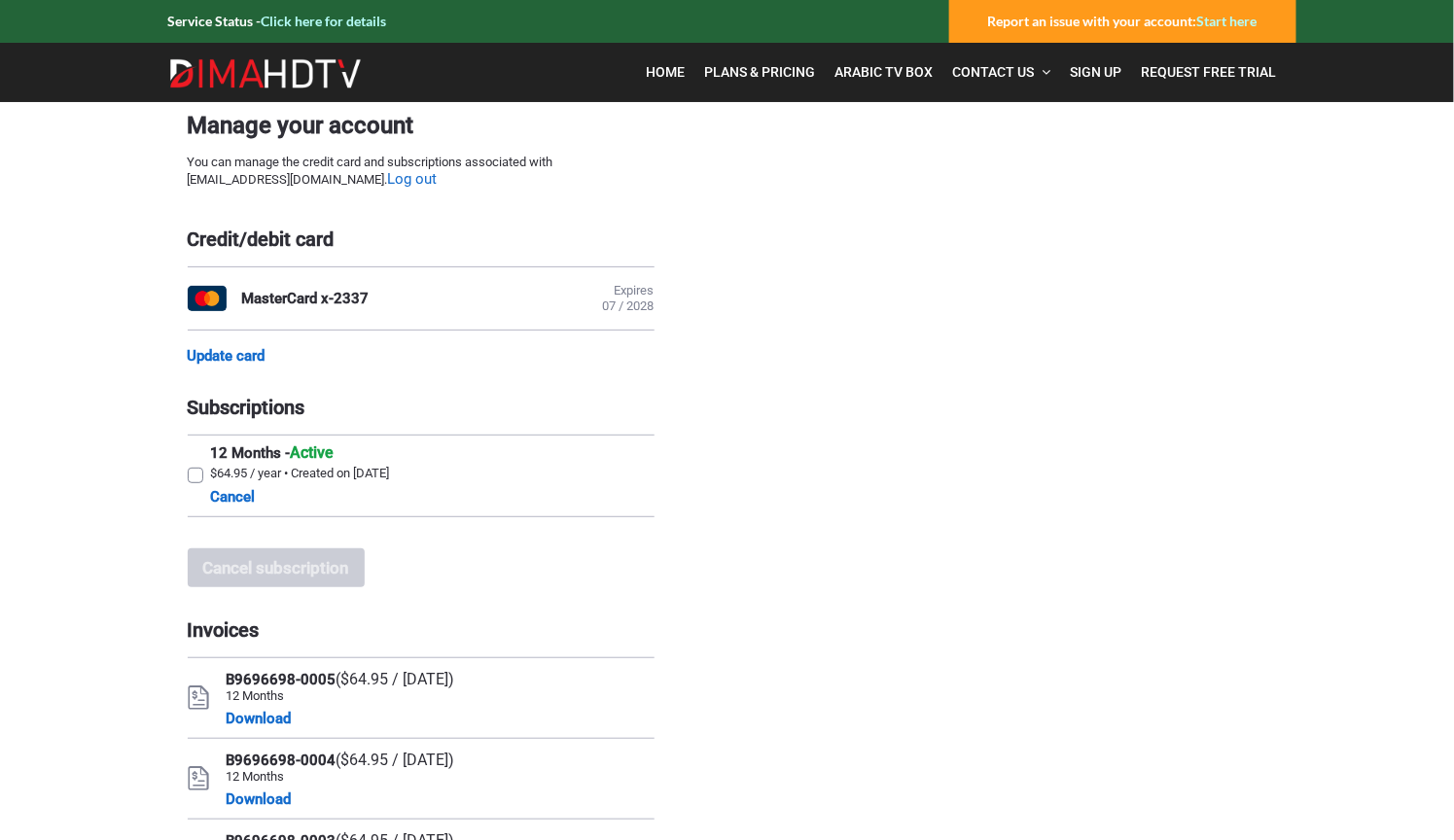
click at [455, 689] on span "($64.95 / August 17, 2025)" at bounding box center [395, 679] width 118 height 19
drag, startPoint x: 229, startPoint y: 695, endPoint x: 535, endPoint y: 695, distance: 306.0
click at [535, 695] on div "B9696698-0005 ($64.95 / August 17, 2025) 12 Months Download" at bounding box center [421, 697] width 467 height 81
copy div "B9696698-0005 ($64.95 / August 17, 2025)"
